Goal: Information Seeking & Learning: Find specific fact

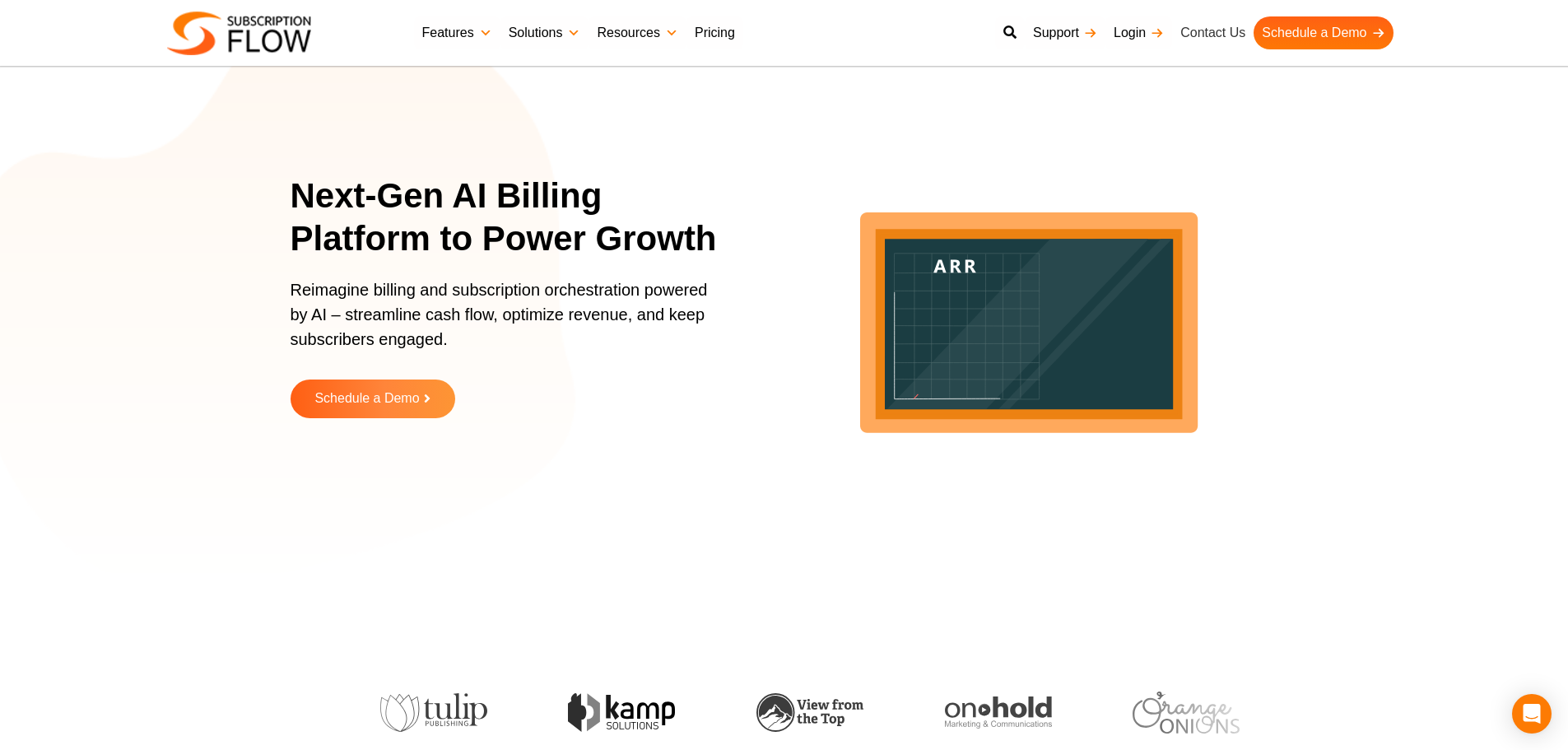
click at [1199, 32] on link "Contact Us" at bounding box center [1212, 32] width 81 height 33
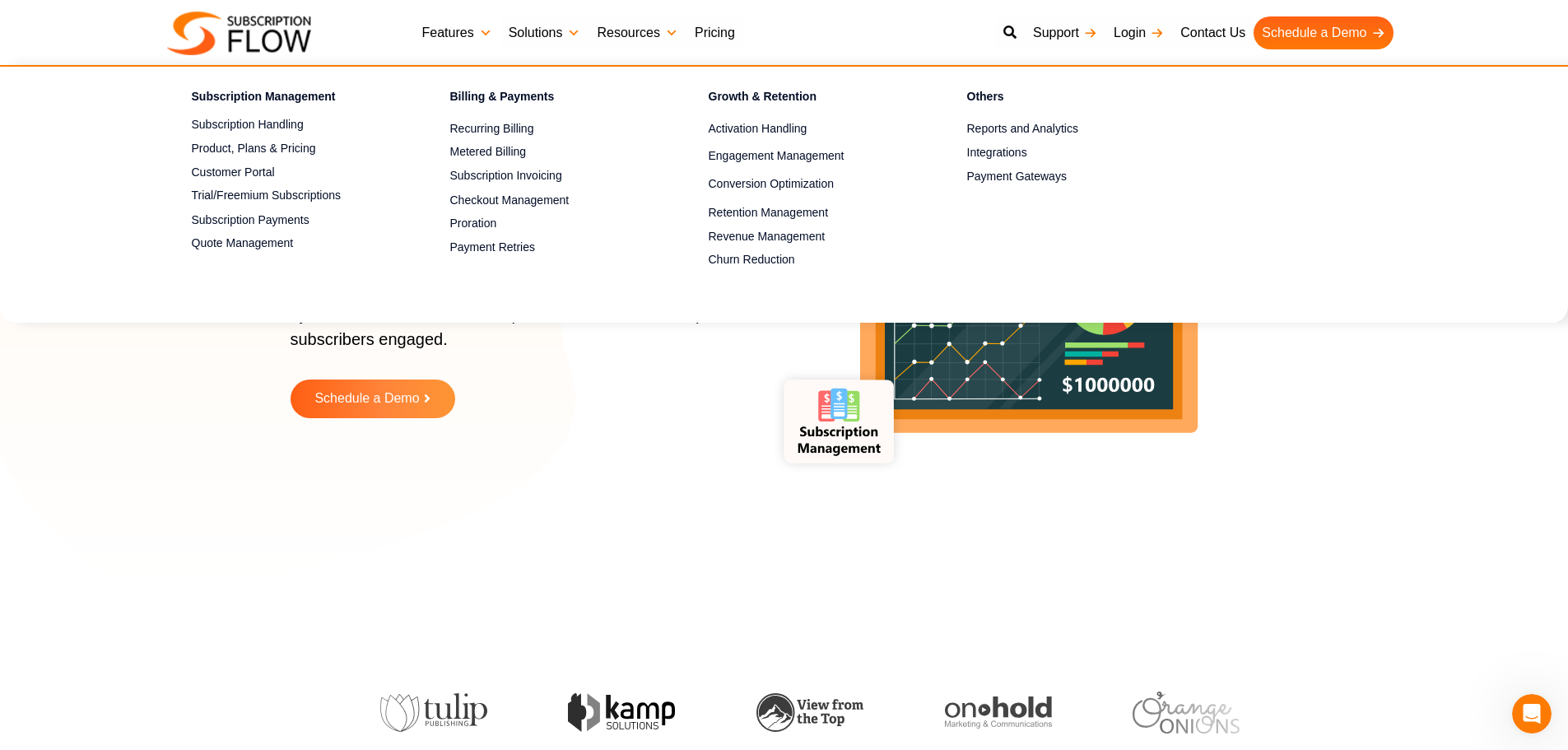
click at [479, 35] on link "Features" at bounding box center [457, 32] width 86 height 33
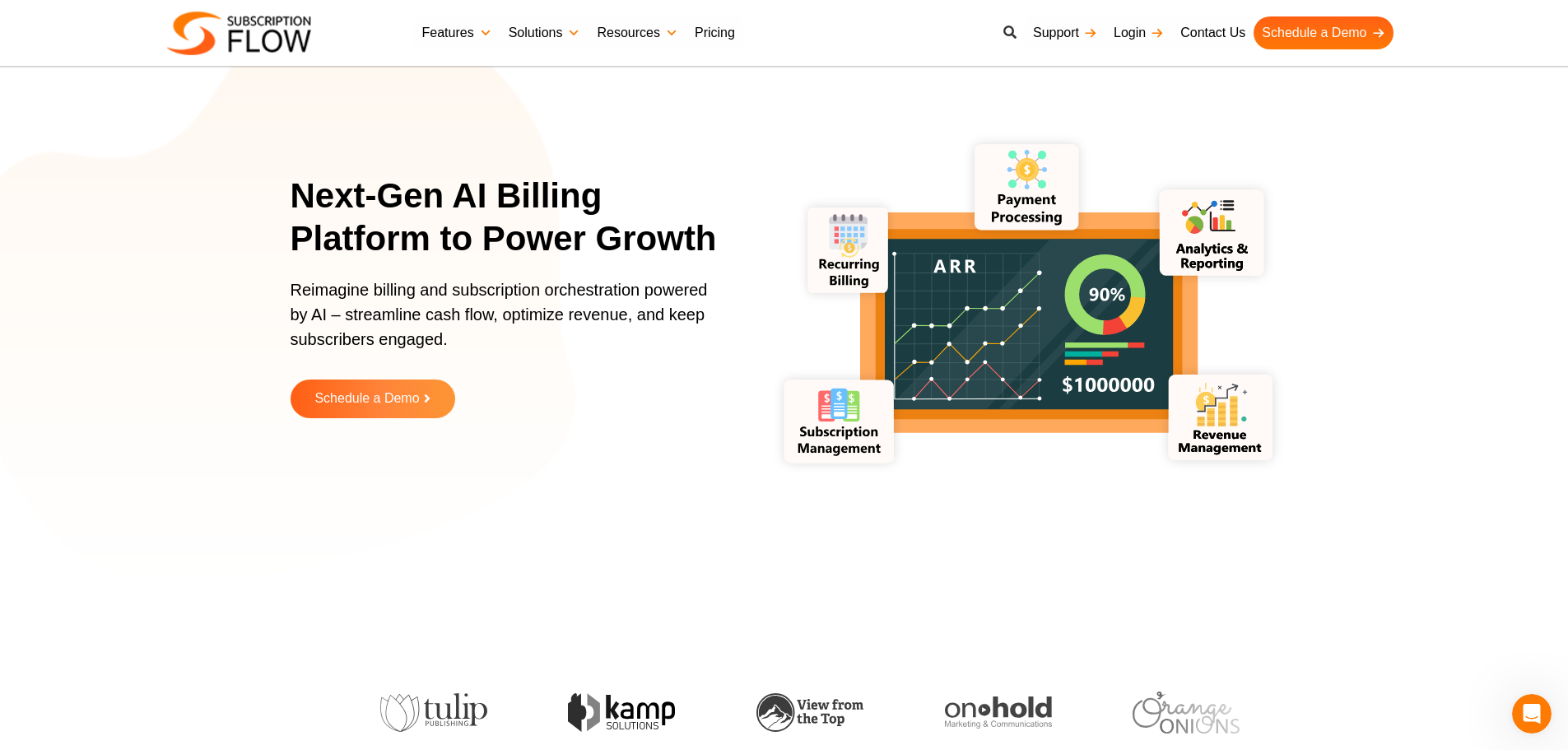
click at [1011, 29] on icon at bounding box center [1009, 32] width 13 height 13
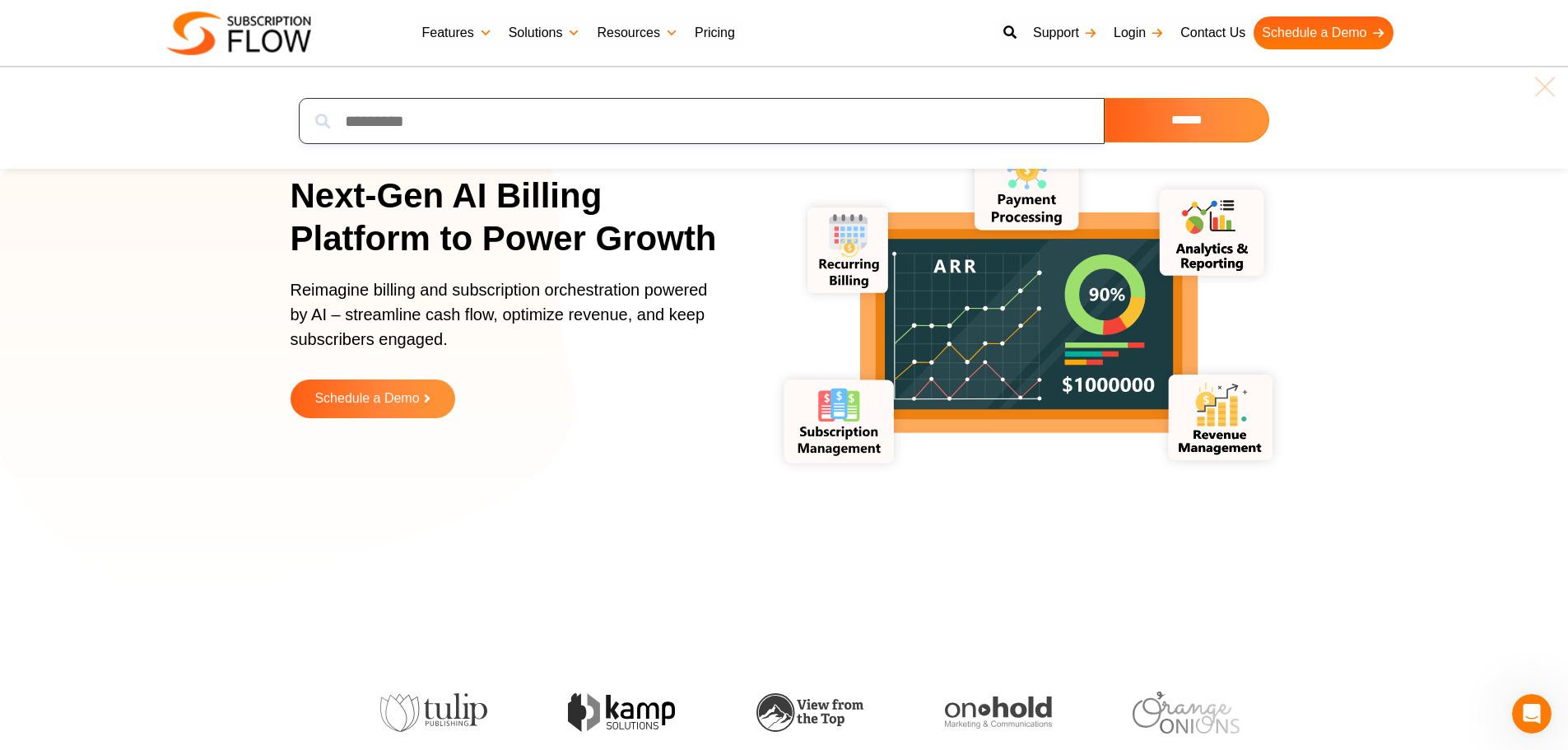
click at [764, 114] on input "search" at bounding box center [701, 121] width 805 height 46
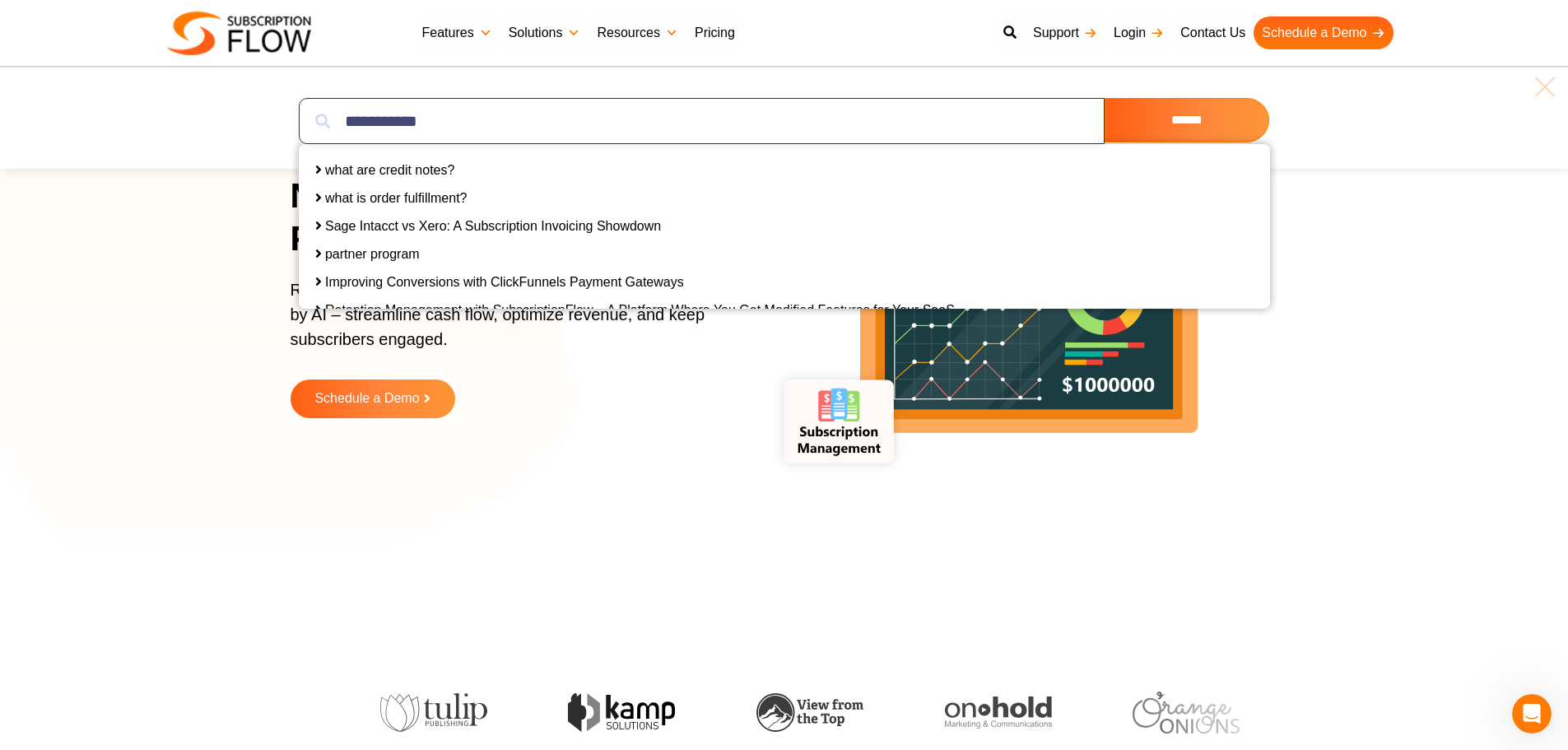
type input "**********"
click at [411, 167] on link "what are credit notes?" at bounding box center [389, 170] width 129 height 14
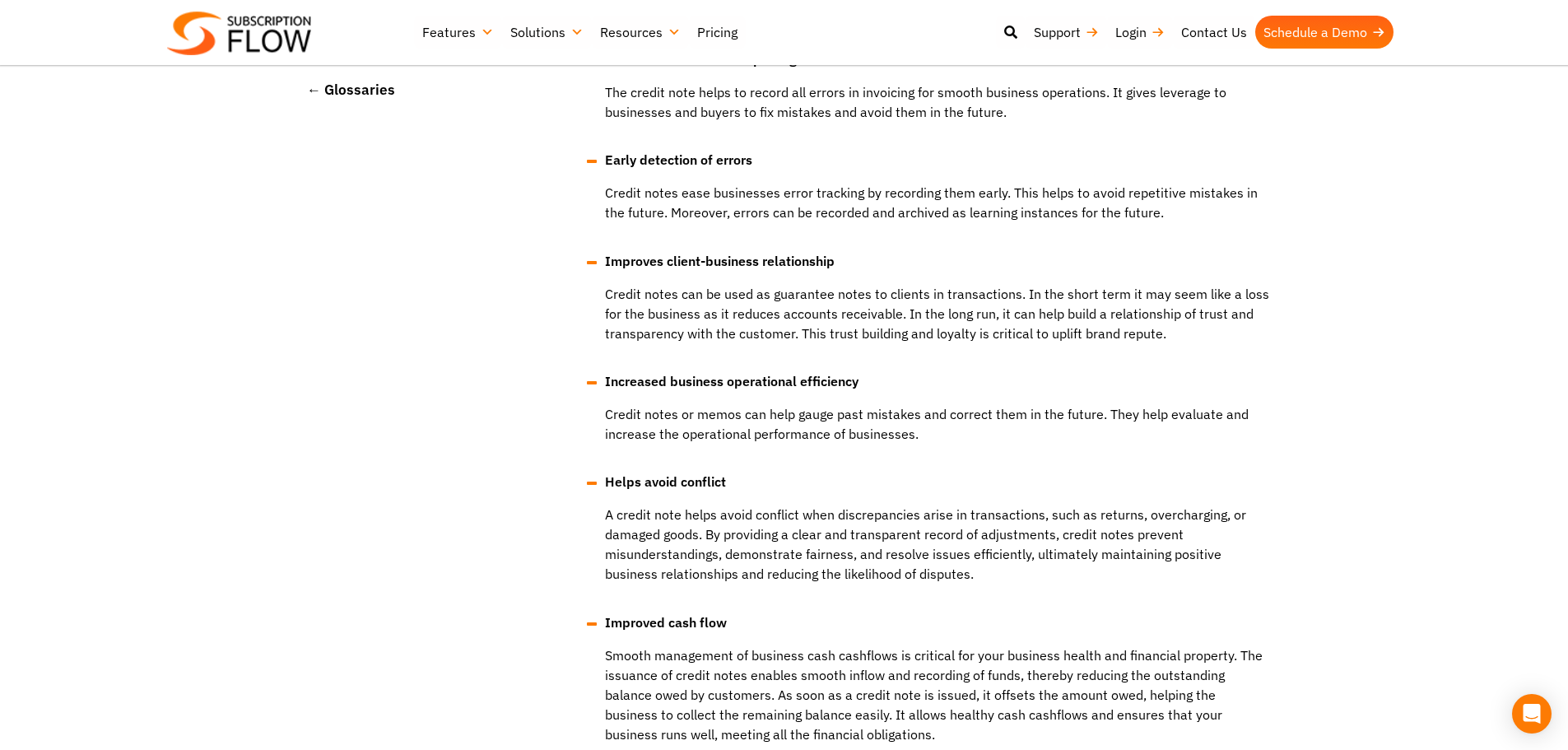
scroll to position [2880, 0]
